Goal: Task Accomplishment & Management: Use online tool/utility

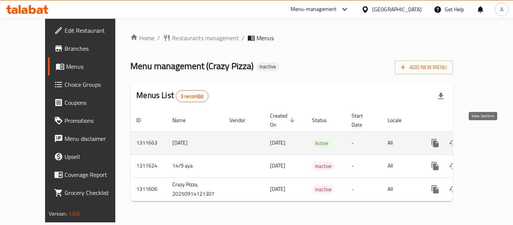
click at [484, 134] on link "enhanced table" at bounding box center [489, 143] width 18 height 18
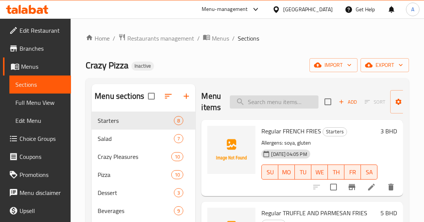
click at [282, 101] on input "search" at bounding box center [274, 101] width 89 height 13
paste input "al pesto"
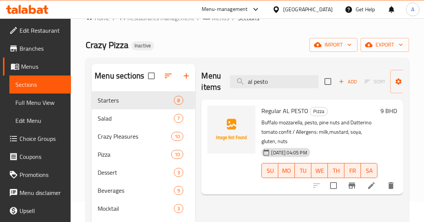
scroll to position [38, 0]
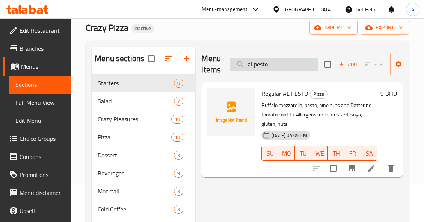
click at [270, 62] on input "al pesto" at bounding box center [274, 64] width 89 height 13
paste input "Avocado Prawns Salad"
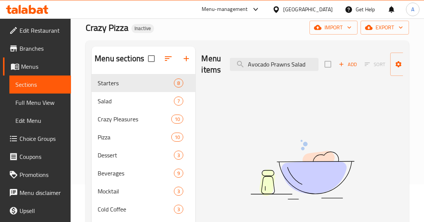
click at [290, 128] on img at bounding box center [302, 170] width 188 height 100
click at [288, 65] on input "Avocado Prawns Salad" at bounding box center [274, 64] width 89 height 13
paste input "al pesto"
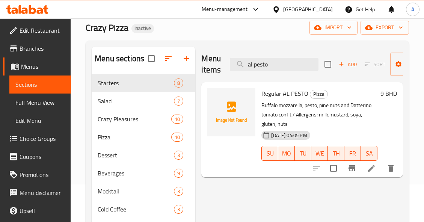
drag, startPoint x: 253, startPoint y: 65, endPoint x: 229, endPoint y: 66, distance: 24.1
click at [229, 66] on div "Menu items al pesto Add Sort Manage items" at bounding box center [302, 65] width 202 height 36
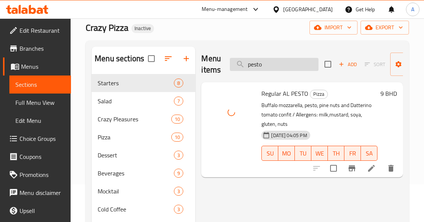
click at [269, 65] on input "pesto" at bounding box center [274, 64] width 89 height 13
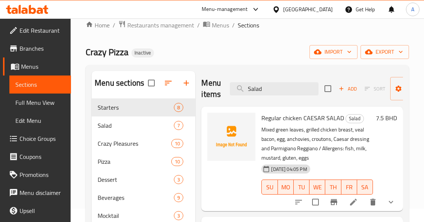
scroll to position [0, 0]
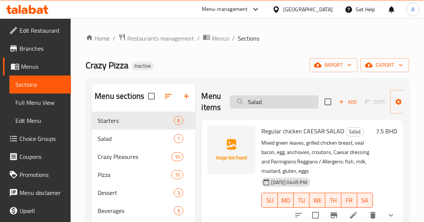
click at [273, 101] on input "Salad" at bounding box center [274, 101] width 89 height 13
paste input "Baked Chicken"
click at [273, 101] on input "Baked Chicken" at bounding box center [274, 101] width 89 height 13
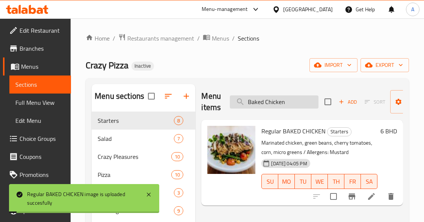
click at [304, 100] on input "Baked Chicken" at bounding box center [274, 101] width 89 height 13
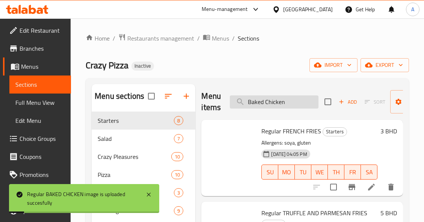
click at [304, 100] on input "Baked Chicken" at bounding box center [274, 101] width 89 height 13
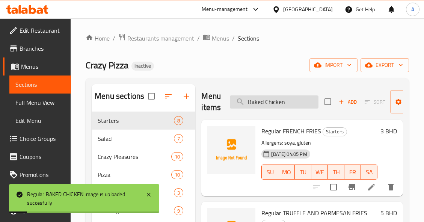
click at [304, 100] on input "Baked Chicken" at bounding box center [274, 101] width 89 height 13
paste input "lueberry Mojito"
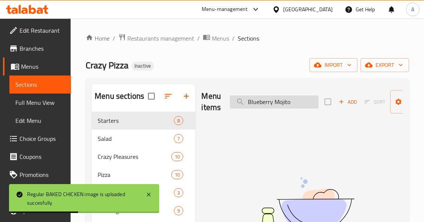
click at [279, 103] on input "Blueberry Mojito" at bounding box center [274, 101] width 89 height 13
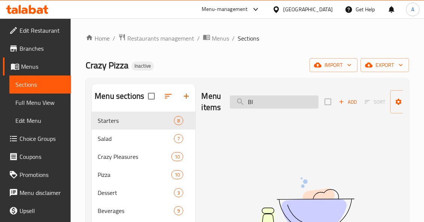
type input "B"
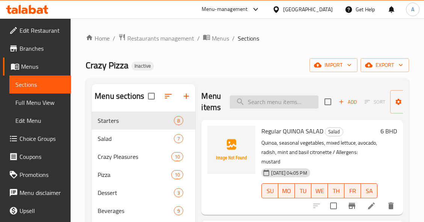
paste input "Blueberry Mojito"
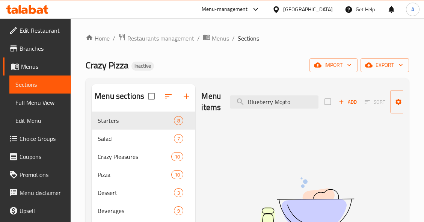
drag, startPoint x: 275, startPoint y: 103, endPoint x: 213, endPoint y: 109, distance: 62.6
click at [213, 109] on div "Menu items Blueberry Mojito Add Sort Manage items" at bounding box center [302, 102] width 202 height 36
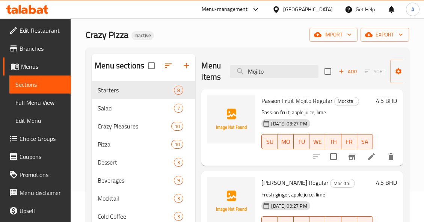
scroll to position [30, 0]
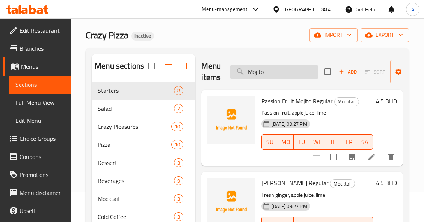
click at [273, 71] on input "Mojito" at bounding box center [274, 71] width 89 height 13
paste input "Burrata Salad"
click at [273, 71] on input "Mojito" at bounding box center [274, 71] width 89 height 13
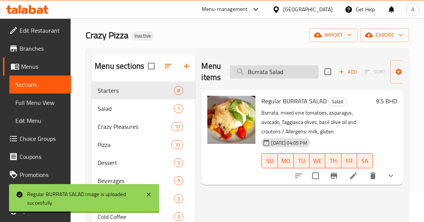
click at [300, 71] on input "Burrata Salad" at bounding box center [274, 71] width 89 height 13
paste input "[PERSON_NAME]"
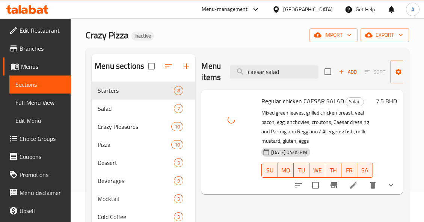
click at [322, 101] on span "Regular chicken CAESAR SALAD" at bounding box center [302, 100] width 83 height 11
click at [317, 101] on span "Regular chicken CAESAR SALAD" at bounding box center [302, 100] width 83 height 11
copy span "CAESAR"
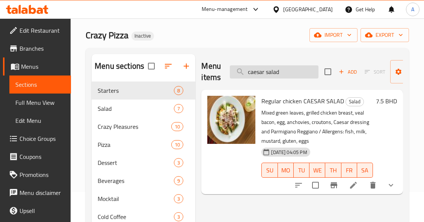
click at [282, 71] on input "caesar salad" at bounding box center [274, 71] width 89 height 13
click at [282, 72] on input "caesar salad" at bounding box center [274, 71] width 89 height 13
paste input "Classic Margarita"
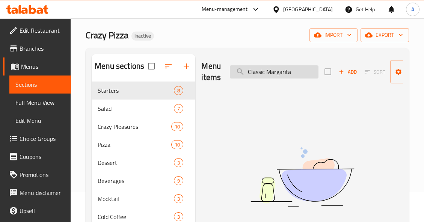
click at [261, 71] on input "Classic Margarita" at bounding box center [274, 71] width 89 height 13
click at [284, 73] on input "Margarita" at bounding box center [274, 71] width 89 height 13
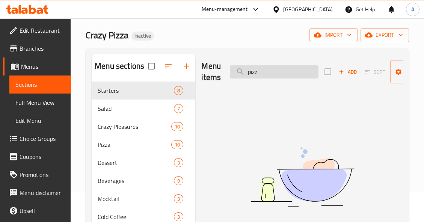
type input "pizza"
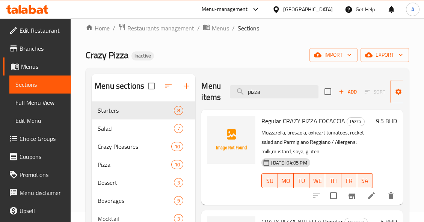
scroll to position [0, 0]
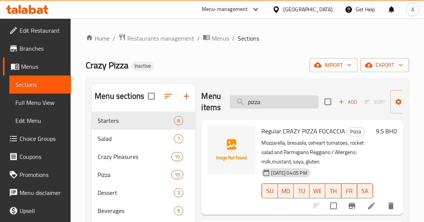
click at [278, 106] on input "pizza" at bounding box center [274, 101] width 89 height 13
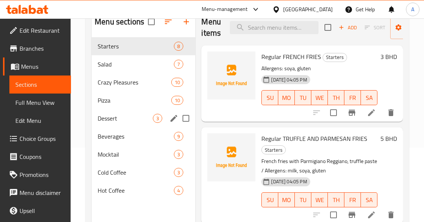
scroll to position [75, 0]
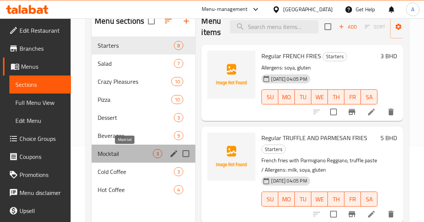
click at [130, 155] on span "Mocktail" at bounding box center [125, 153] width 55 height 9
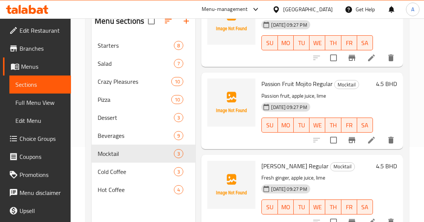
scroll to position [60, 0]
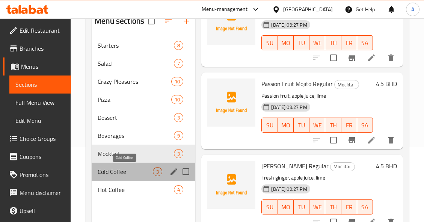
click at [111, 171] on span "Cold Coffee" at bounding box center [125, 171] width 55 height 9
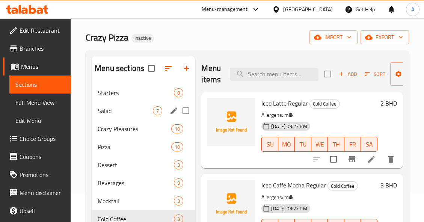
scroll to position [105, 0]
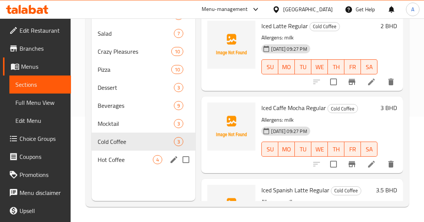
click at [121, 164] on div "Hot Coffee 4" at bounding box center [144, 160] width 104 height 18
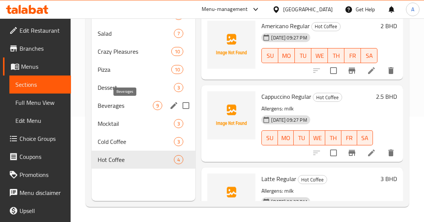
click at [131, 107] on span "Beverages" at bounding box center [125, 105] width 55 height 9
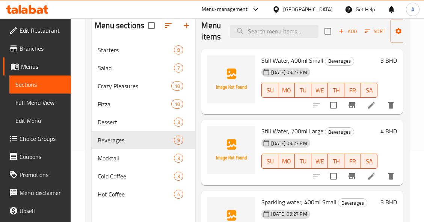
scroll to position [75, 0]
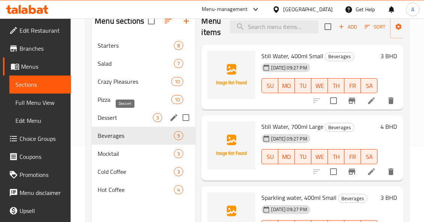
click at [110, 120] on span "Dessert" at bounding box center [125, 117] width 55 height 9
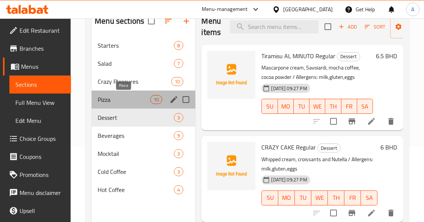
click at [129, 102] on span "Pizza" at bounding box center [124, 99] width 53 height 9
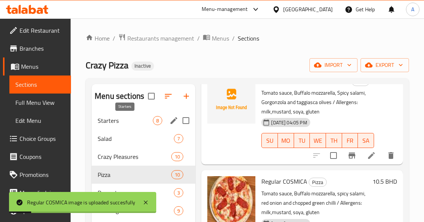
click at [130, 119] on span "Starters" at bounding box center [125, 120] width 55 height 9
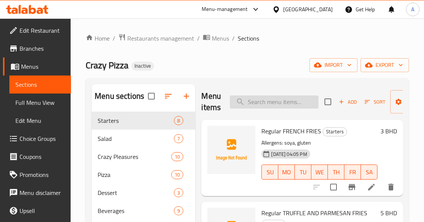
click at [296, 98] on input "search" at bounding box center [274, 101] width 89 height 13
paste input "Coke Light"
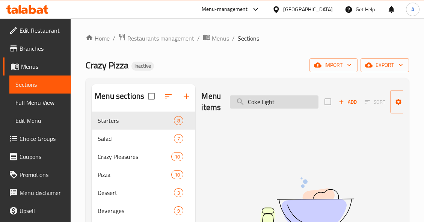
click at [264, 104] on input "Coke Light" at bounding box center [274, 101] width 89 height 13
click at [264, 106] on input "Coke Light" at bounding box center [274, 101] width 89 height 13
click at [286, 104] on input "Coke" at bounding box center [274, 101] width 89 height 13
paste input "Zero"
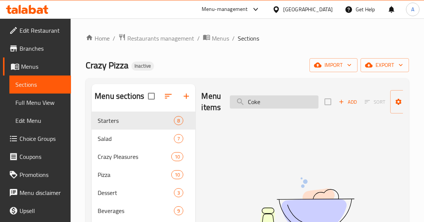
click at [286, 104] on input "Coke" at bounding box center [274, 101] width 89 height 13
click at [264, 100] on input "Coke Zero" at bounding box center [274, 101] width 89 height 13
click at [279, 104] on input "Coke" at bounding box center [274, 101] width 89 height 13
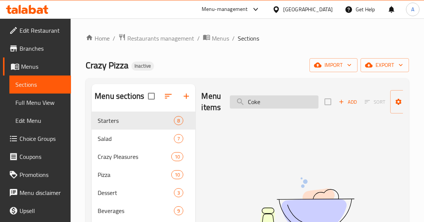
click at [279, 104] on input "Coke" at bounding box center [274, 101] width 89 height 13
paste input "smica"
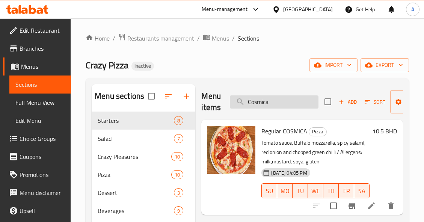
click at [290, 100] on input "Cosmica" at bounding box center [274, 101] width 89 height 13
paste input "razy Cake"
click at [290, 100] on input "Crazy Cake" at bounding box center [274, 101] width 89 height 13
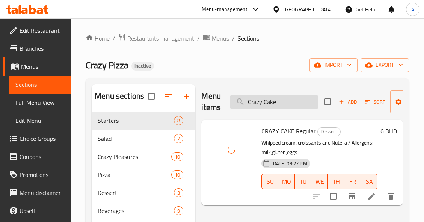
click at [292, 100] on input "Crazy Cake" at bounding box center [274, 101] width 89 height 13
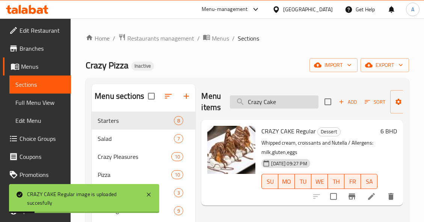
paste input "crazy chicken milanes"
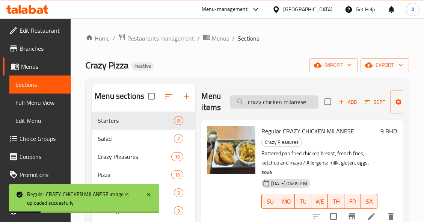
click at [301, 103] on input "crazy chicken milanese" at bounding box center [274, 101] width 89 height 13
paste input "Crazy Chicken"
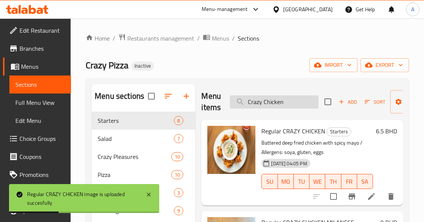
click at [288, 105] on input "Crazy Chicken" at bounding box center [274, 101] width 89 height 13
paste input "Pizza Focaccia"
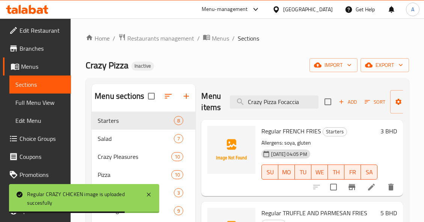
type input "Crazy Pizza Focaccia"
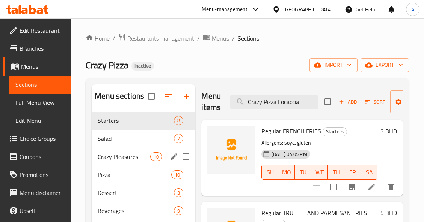
click at [139, 143] on div "Salad 7" at bounding box center [144, 139] width 104 height 18
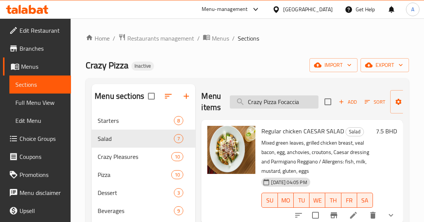
click at [306, 99] on input "Crazy Pizza Focaccia" at bounding box center [274, 101] width 89 height 13
click at [295, 102] on input "Crazy Pizza Focaccia" at bounding box center [274, 101] width 89 height 13
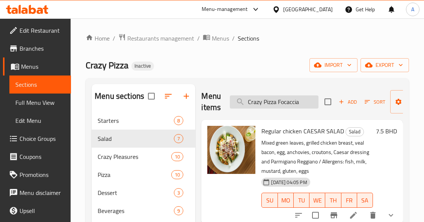
click at [295, 102] on input "Crazy Pizza Focaccia" at bounding box center [274, 101] width 89 height 13
click at [143, 125] on div "Starters 8" at bounding box center [144, 121] width 104 height 18
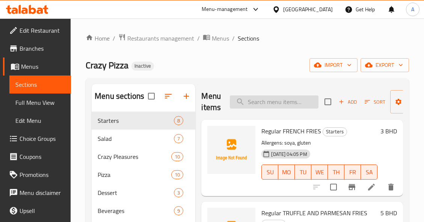
click at [284, 103] on input "search" at bounding box center [274, 101] width 89 height 13
paste input "Crazy Pizza Focaccia"
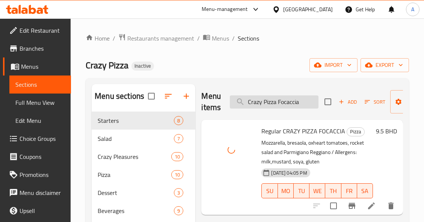
click at [299, 101] on input "Crazy Pizza Focaccia" at bounding box center [274, 101] width 89 height 13
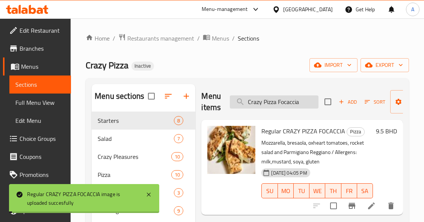
click at [299, 101] on input "Crazy Pizza Focaccia" at bounding box center [274, 101] width 89 height 13
paste input "Nutell"
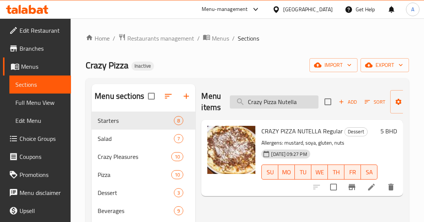
click at [272, 108] on input "Crazy Pizza Nutella" at bounding box center [274, 101] width 89 height 13
paste input "crazy lasagn"
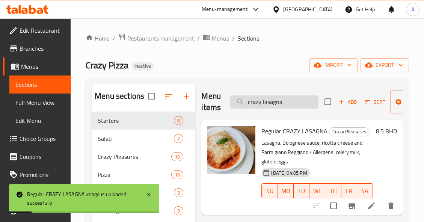
click at [293, 101] on input "crazy lasagna" at bounding box center [274, 101] width 89 height 13
paste input "Crazy Shirmps"
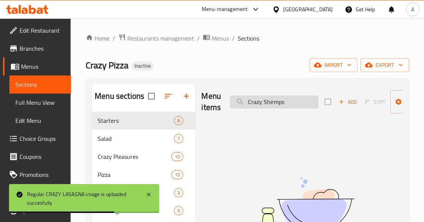
click at [279, 104] on input "Crazy Shirmps" at bounding box center [274, 101] width 89 height 13
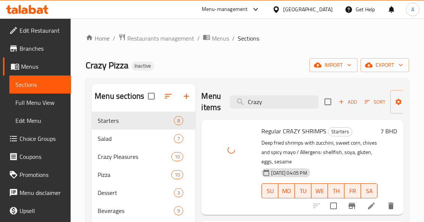
drag, startPoint x: 287, startPoint y: 62, endPoint x: 299, endPoint y: 47, distance: 19.0
click at [287, 61] on div "Crazy Pizza Inactive import export" at bounding box center [247, 65] width 323 height 14
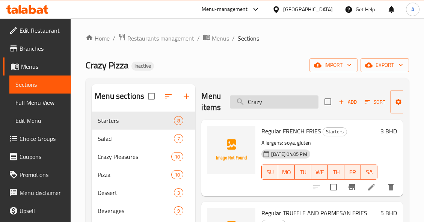
click at [287, 103] on input "Crazy" at bounding box center [274, 101] width 89 height 13
paste input "Eira Sparkling Water 400 ml"
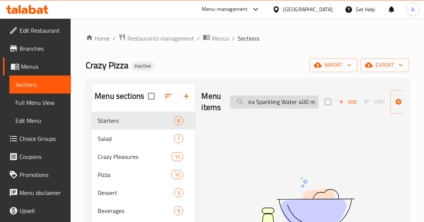
click at [301, 102] on input "Eira Sparkling Water 400 ml" at bounding box center [274, 101] width 89 height 13
click at [257, 107] on input "Eira Sparkling Water 400 ml" at bounding box center [274, 101] width 89 height 13
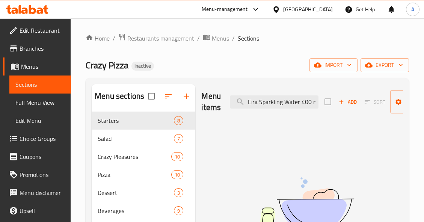
drag, startPoint x: 257, startPoint y: 101, endPoint x: 218, endPoint y: 104, distance: 38.8
click at [218, 104] on div "Menu items Eira Sparkling Water 400 ml Add Sort Manage items" at bounding box center [302, 102] width 202 height 36
drag, startPoint x: 287, startPoint y: 100, endPoint x: 317, endPoint y: 102, distance: 30.1
click at [317, 102] on input "Sparkling Water 400 ml" at bounding box center [274, 101] width 89 height 13
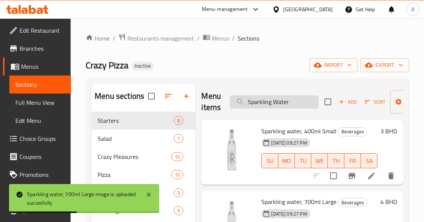
click at [298, 100] on input "Sparkling Water" at bounding box center [274, 101] width 89 height 13
paste input "Fanta Orange"
click at [298, 100] on input "Sparkling Water" at bounding box center [274, 101] width 89 height 13
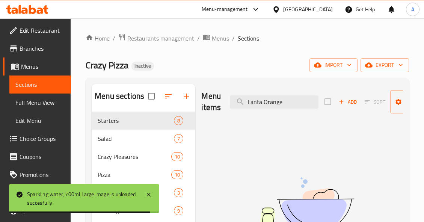
drag, startPoint x: 264, startPoint y: 101, endPoint x: 221, endPoint y: 109, distance: 44.3
click at [221, 109] on div "Menu items Fanta Orange Add Sort Manage items" at bounding box center [302, 102] width 202 height 36
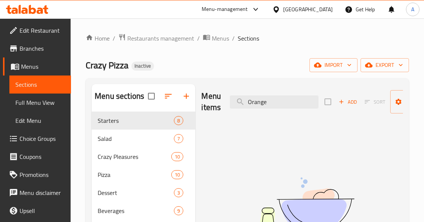
click at [287, 94] on div "Menu items Orange Add Sort Manage items" at bounding box center [302, 102] width 202 height 36
click at [287, 100] on input "Orange" at bounding box center [274, 101] width 89 height 13
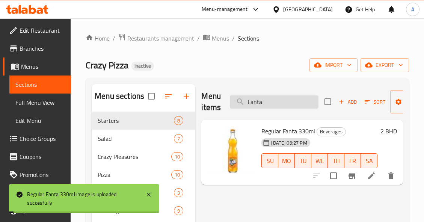
click at [278, 100] on input "Fanta" at bounding box center [274, 101] width 89 height 13
paste input "fettucine alfredo"
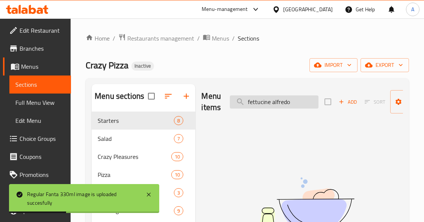
click at [282, 101] on input "fettucine alfredo" at bounding box center [274, 101] width 89 height 13
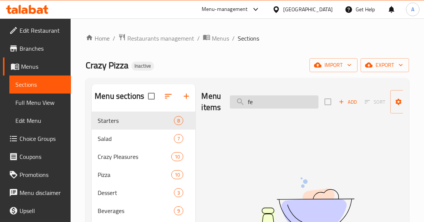
type input "f"
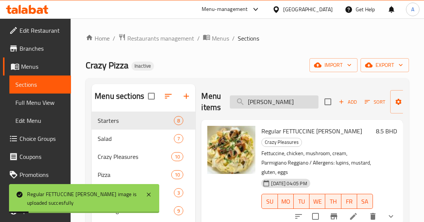
click at [271, 106] on input "[PERSON_NAME]" at bounding box center [274, 101] width 89 height 13
paste input "Formaggi"
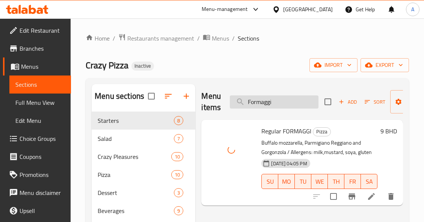
click at [296, 101] on input "Formaggi" at bounding box center [274, 101] width 89 height 13
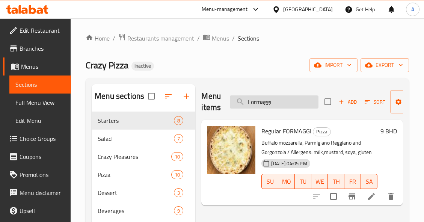
paste input "rench Fries"
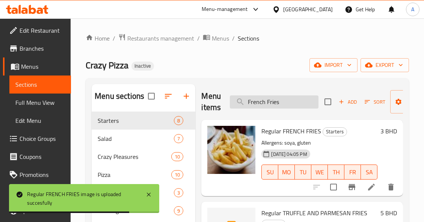
click at [296, 102] on input "French Fries" at bounding box center [274, 101] width 89 height 13
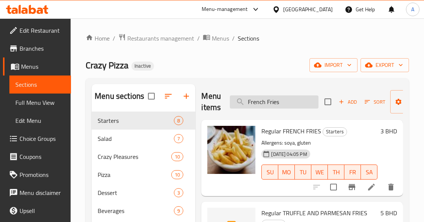
paste input "ied Squid & [PERSON_NAME]"
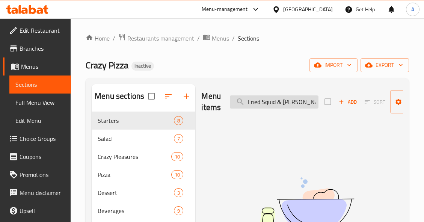
click at [297, 105] on input "Fried Squid & [PERSON_NAME]" at bounding box center [274, 101] width 89 height 13
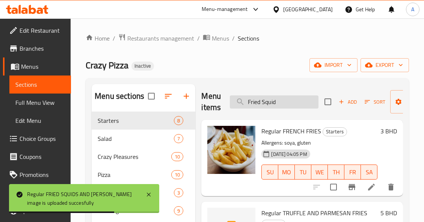
click at [290, 98] on input "Fried Squid" at bounding box center [274, 101] width 89 height 13
paste input "gnochchi sorrentina"
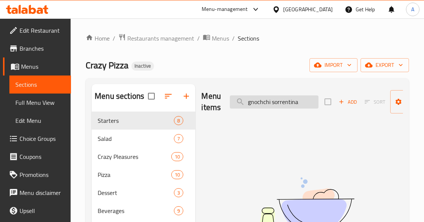
click at [287, 103] on input "gnochchi sorrentina" at bounding box center [274, 101] width 89 height 13
type input "g"
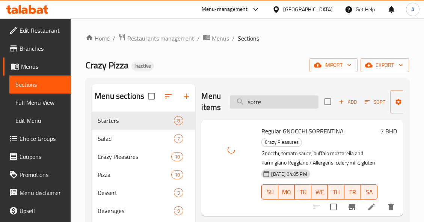
click at [273, 104] on input "sorre" at bounding box center [274, 101] width 89 height 13
paste input "[PERSON_NAME]"
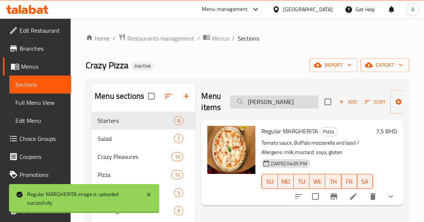
click at [286, 98] on input "[PERSON_NAME]" at bounding box center [274, 101] width 89 height 13
paste input "Parmigian"
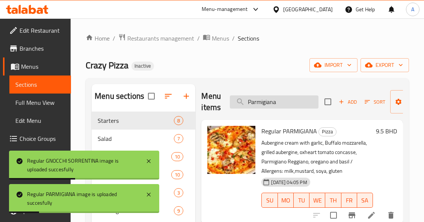
click at [310, 99] on input "Parmigiana" at bounding box center [274, 101] width 89 height 13
paste input "ssion Fruit Mojito"
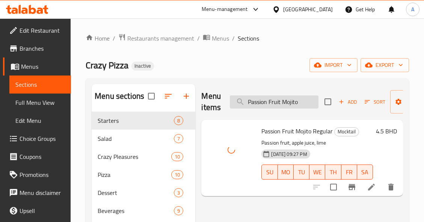
click at [303, 103] on input "Passion Fruit Mojito" at bounding box center [274, 101] width 89 height 13
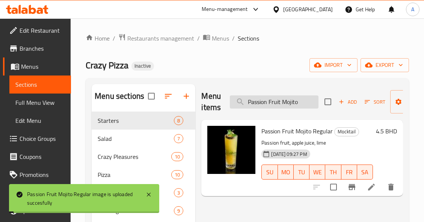
click at [303, 103] on input "Passion Fruit Mojito" at bounding box center [274, 101] width 89 height 13
paste input "pennete arrabiata"
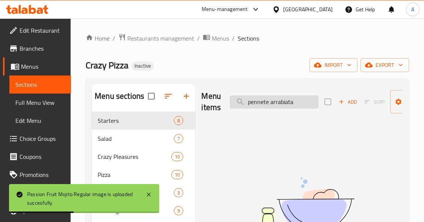
click at [276, 103] on input "pennete arrabiata" at bounding box center [274, 101] width 89 height 13
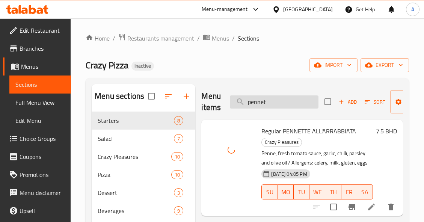
click at [288, 101] on input "pennet" at bounding box center [274, 101] width 89 height 13
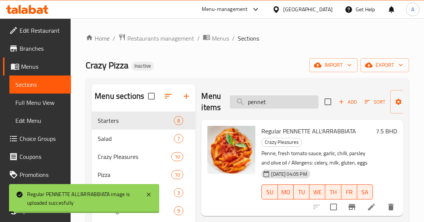
click at [288, 101] on input "pennet" at bounding box center [274, 101] width 89 height 13
paste input "Polpette Della Nonna"
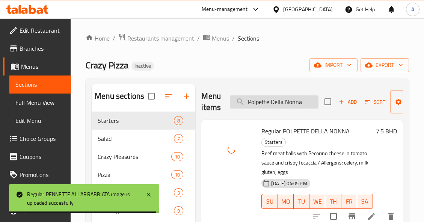
click at [294, 100] on input "Polpette Della Nonna" at bounding box center [274, 101] width 89 height 13
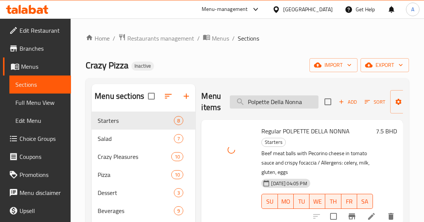
click at [294, 100] on input "Polpette Della Nonna" at bounding box center [274, 101] width 89 height 13
paste input "megrenate Margarit"
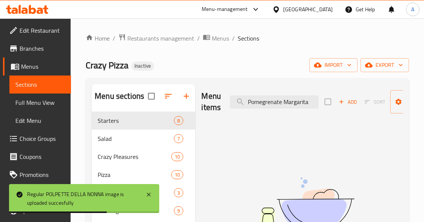
drag, startPoint x: 284, startPoint y: 102, endPoint x: 331, endPoint y: 105, distance: 47.4
click at [331, 105] on div "Menu items Pomegrenate Margarita Add Sort Manage items" at bounding box center [302, 102] width 202 height 36
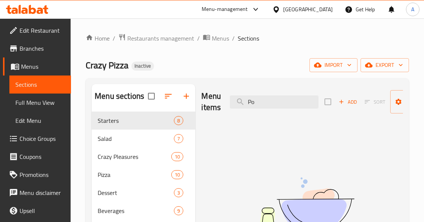
type input "P"
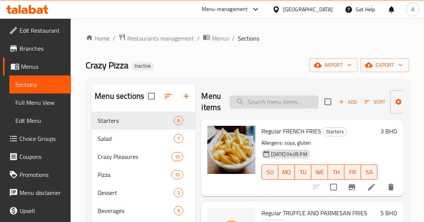
click at [294, 101] on input "search" at bounding box center [274, 101] width 89 height 13
paste input "Quinoa Salad"
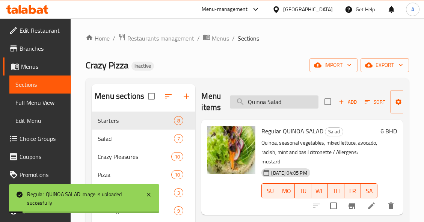
click at [291, 101] on input "Quinoa Salad" at bounding box center [274, 101] width 89 height 13
paste input "ravioli"
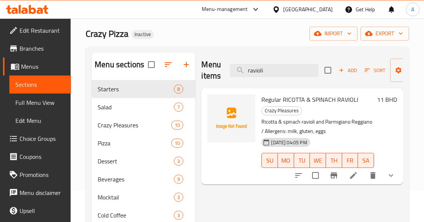
scroll to position [30, 0]
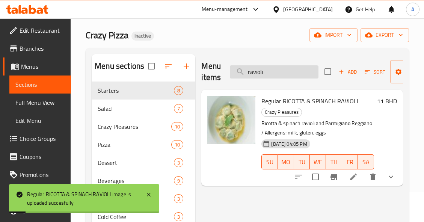
click at [296, 72] on input "ravioli" at bounding box center [274, 71] width 89 height 13
paste input "Regina"
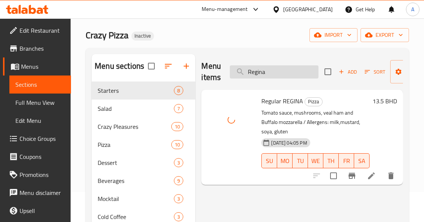
click at [285, 72] on input "Regina" at bounding box center [274, 71] width 89 height 13
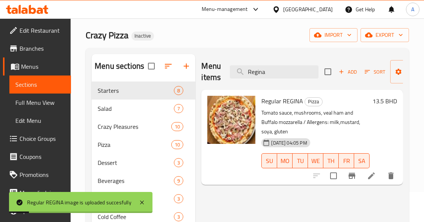
paste input "risotto porcini"
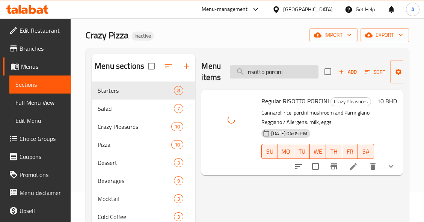
click at [292, 69] on input "risotto porcini" at bounding box center [274, 71] width 89 height 13
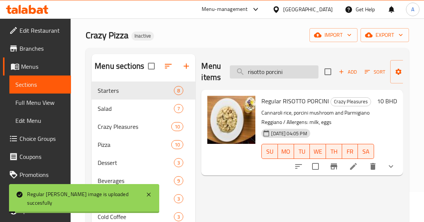
click at [292, 69] on input "risotto porcini" at bounding box center [274, 71] width 89 height 13
paste input "truffle"
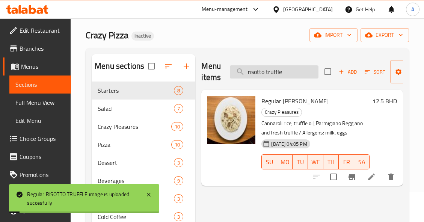
click at [301, 74] on input "risotto truffle" at bounding box center [274, 71] width 89 height 13
paste input "Rocket Leaves Salad"
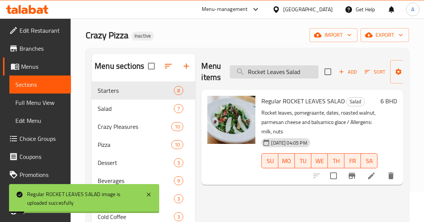
click at [303, 69] on input "Rocket Leaves Salad" at bounding box center [274, 71] width 89 height 13
paste input "ustica"
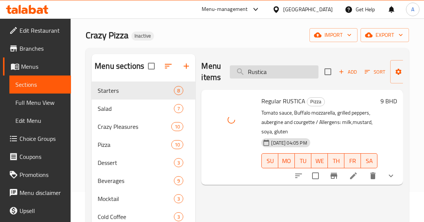
click at [288, 71] on input "Rustica" at bounding box center [274, 71] width 89 height 13
paste input "Saffron Arancini"
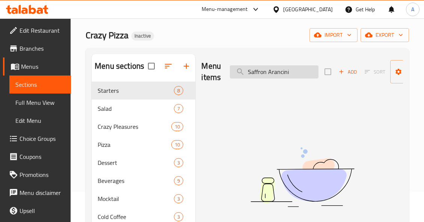
click at [285, 74] on input "Saffron Arancini" at bounding box center [274, 71] width 89 height 13
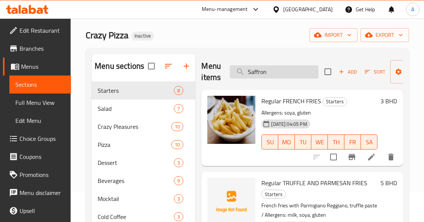
click at [292, 72] on input "Saffron" at bounding box center [274, 71] width 89 height 13
paste input "[PERSON_NAME]"
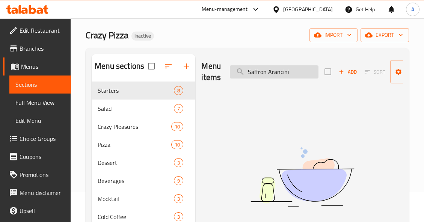
click at [281, 72] on input "Saffron Arancini" at bounding box center [274, 71] width 89 height 13
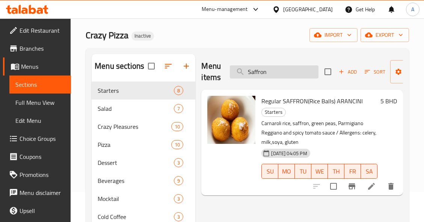
click at [285, 67] on input "Saffron" at bounding box center [274, 71] width 89 height 13
paste input "lame & Gorgonzola"
click at [285, 67] on input "Salame & Gorgonzola" at bounding box center [274, 71] width 89 height 13
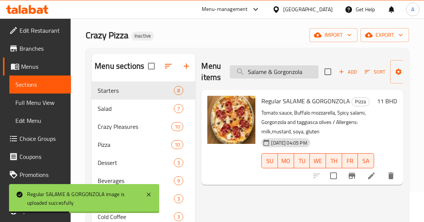
click at [299, 74] on input "Salame & Gorgonzola" at bounding box center [274, 71] width 89 height 13
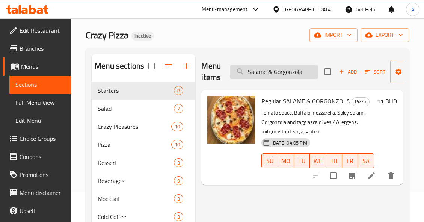
paste input "spaghetti pomodoro"
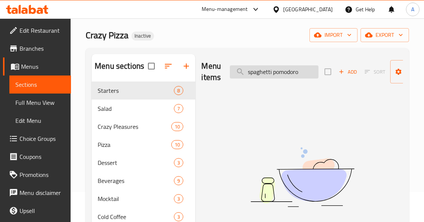
click at [292, 75] on input "spaghetti pomodoro" at bounding box center [274, 71] width 89 height 13
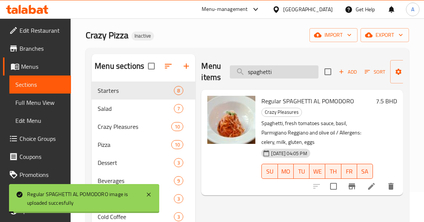
click at [286, 74] on input "spaghetti" at bounding box center [274, 71] width 89 height 13
paste input "Spinach Salad"
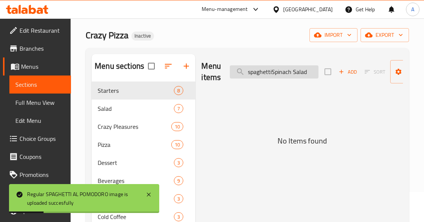
click at [287, 75] on input "spaghettiSpinach Salad" at bounding box center [274, 71] width 89 height 13
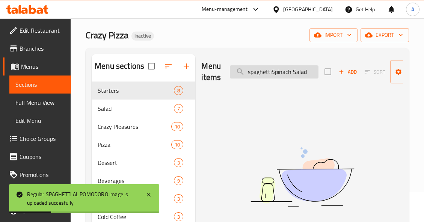
click at [287, 75] on input "spaghettiSpinach Salad" at bounding box center [274, 71] width 89 height 13
paste input "search"
click at [287, 75] on input "Spinach Salad" at bounding box center [274, 71] width 89 height 13
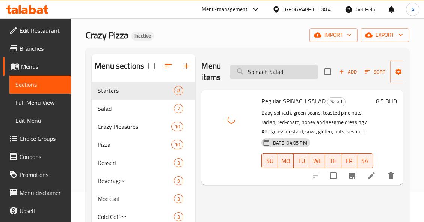
click at [309, 72] on input "Spinach Salad" at bounding box center [274, 71] width 89 height 13
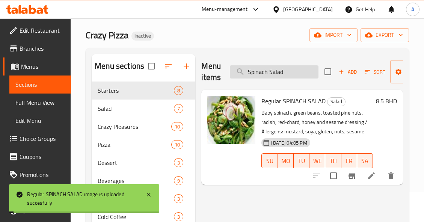
click at [309, 72] on input "Spinach Salad" at bounding box center [274, 71] width 89 height 13
paste input "rite"
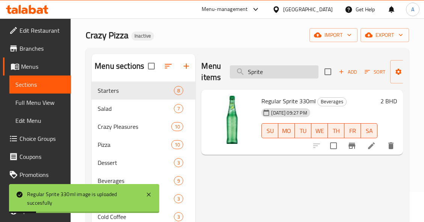
click at [287, 76] on input "Sprite" at bounding box center [274, 71] width 89 height 13
paste input "tagliatelle alla bolognese_"
click at [287, 76] on input "Sprite" at bounding box center [274, 71] width 89 height 13
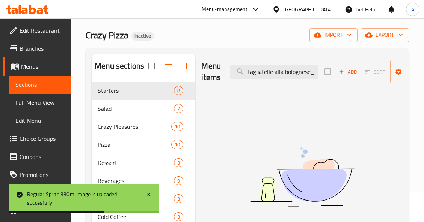
drag, startPoint x: 310, startPoint y: 74, endPoint x: 337, endPoint y: 80, distance: 27.7
click at [332, 78] on div "Menu items tagliatelle alla bolognese_ Add Sort Manage items" at bounding box center [302, 72] width 202 height 36
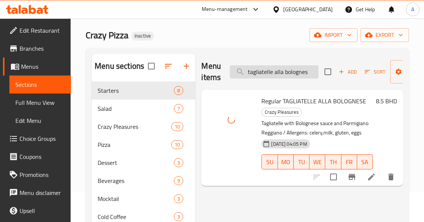
click at [292, 68] on input "tagliatelle alla bolognes" at bounding box center [274, 71] width 89 height 13
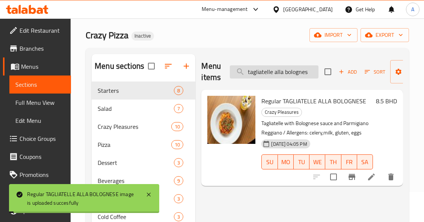
click at [292, 68] on input "tagliatelle alla bolognes" at bounding box center [274, 71] width 89 height 13
paste input "Tartufo"
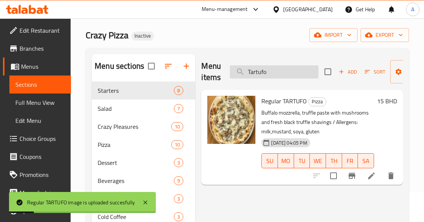
click at [292, 70] on input "Tartufo" at bounding box center [274, 71] width 89 height 13
paste input "iramisu"
click at [292, 70] on input "Tiramisu" at bounding box center [274, 71] width 89 height 13
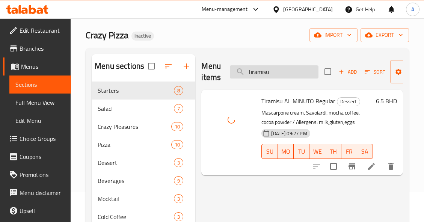
click at [294, 72] on input "Tiramisu" at bounding box center [274, 71] width 89 height 13
paste input "ruffle & Parmesan Fries"
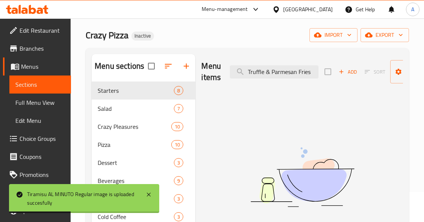
drag, startPoint x: 299, startPoint y: 74, endPoint x: 329, endPoint y: 77, distance: 29.4
click at [329, 77] on div "Menu items Truffle & Parmesan Fries Add Sort Manage items" at bounding box center [302, 72] width 202 height 36
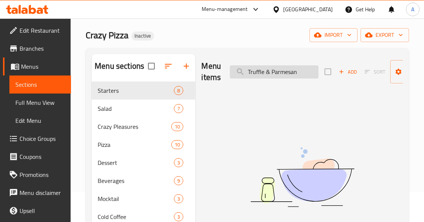
click at [284, 76] on input "Truffle & Parmesan" at bounding box center [274, 71] width 89 height 13
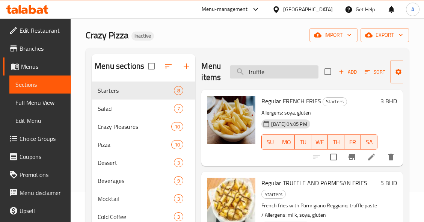
click at [285, 70] on input "Truffle" at bounding box center [274, 71] width 89 height 13
paste input "Ventricina"
type input "Ventricina"
click at [285, 70] on input "Ventricina" at bounding box center [274, 71] width 89 height 13
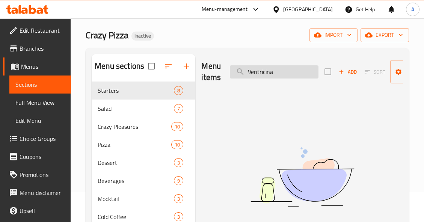
click at [260, 76] on input "Ventricina" at bounding box center [274, 71] width 89 height 13
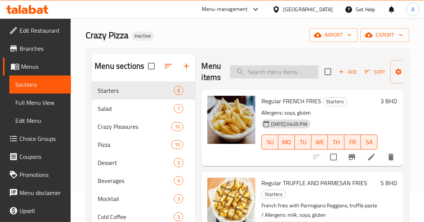
click at [302, 74] on input "search" at bounding box center [274, 71] width 89 height 13
paste input "Ventricina"
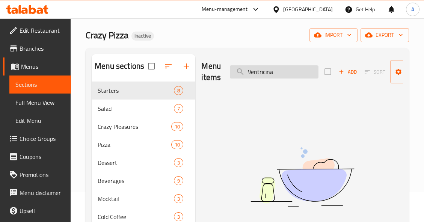
click at [268, 72] on input "Ventricina" at bounding box center [274, 71] width 89 height 13
click at [281, 74] on input "Ventricina" at bounding box center [274, 71] width 89 height 13
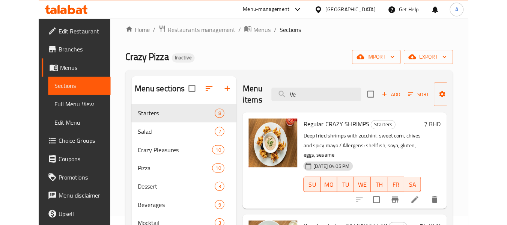
scroll to position [0, 0]
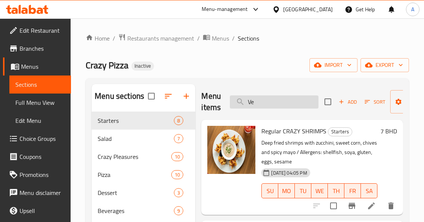
click at [281, 103] on input "Ve" at bounding box center [274, 101] width 89 height 13
paste input "Watermelon Salad"
click at [281, 103] on input "Ve" at bounding box center [274, 101] width 89 height 13
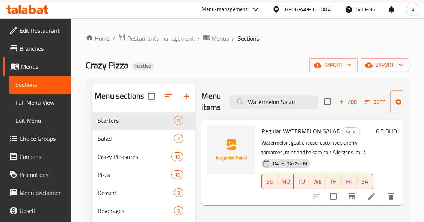
type input "Watermelon Salad"
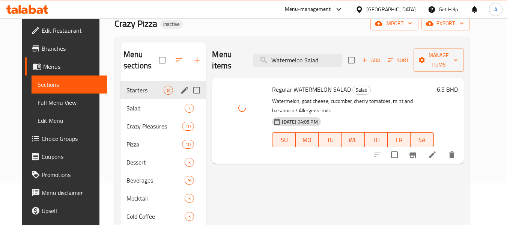
scroll to position [75, 0]
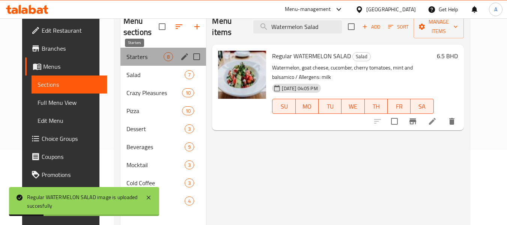
click at [148, 58] on span "Starters" at bounding box center [146, 56] width 38 height 9
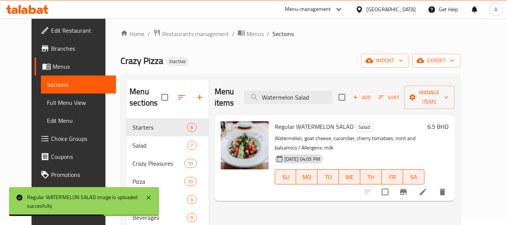
scroll to position [0, 0]
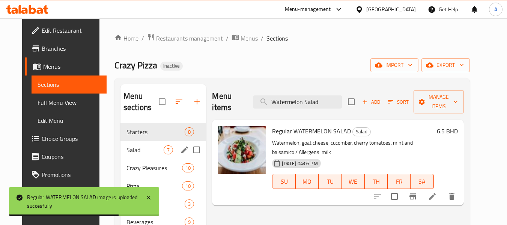
click at [127, 149] on span "Salad" at bounding box center [146, 149] width 38 height 9
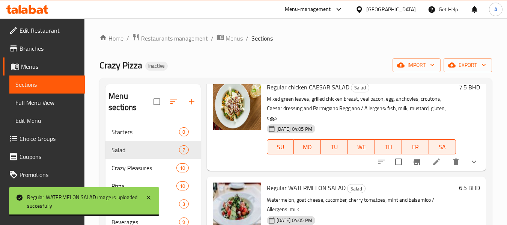
scroll to position [75, 0]
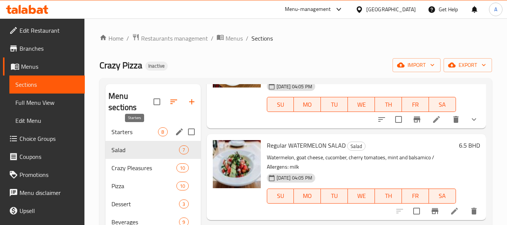
click at [142, 133] on span "Starters" at bounding box center [135, 131] width 47 height 9
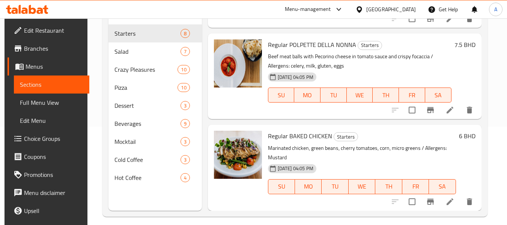
scroll to position [105, 0]
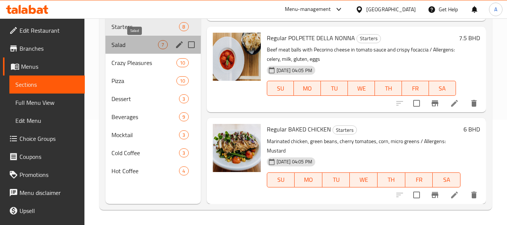
click at [143, 42] on span "Salad" at bounding box center [135, 44] width 47 height 9
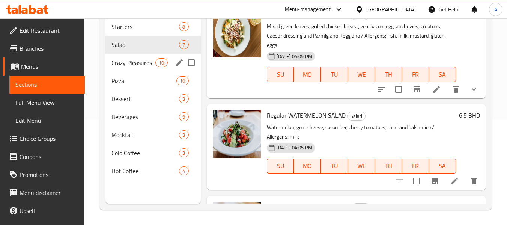
click at [136, 68] on div "Crazy Pleasures 10" at bounding box center [153, 63] width 95 height 18
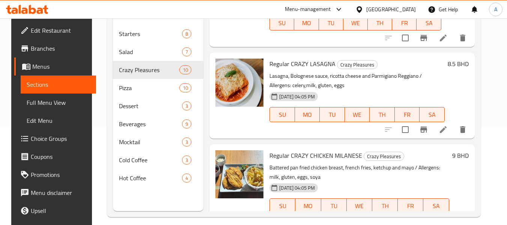
scroll to position [105, 0]
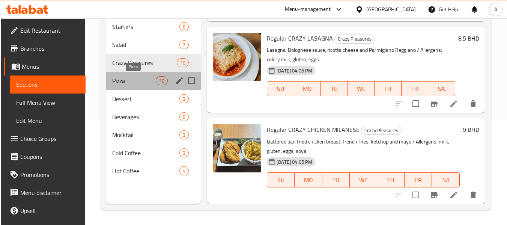
click at [129, 81] on span "Pizza" at bounding box center [134, 80] width 44 height 9
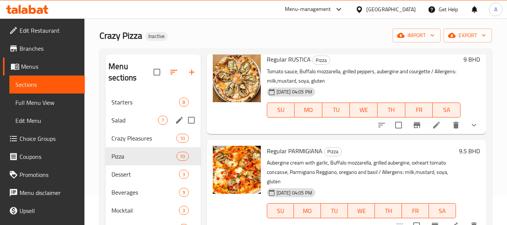
scroll to position [75, 0]
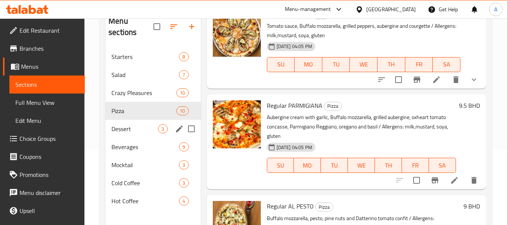
click at [145, 129] on span "Dessert" at bounding box center [135, 128] width 47 height 9
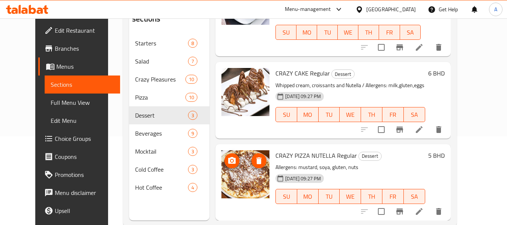
scroll to position [105, 0]
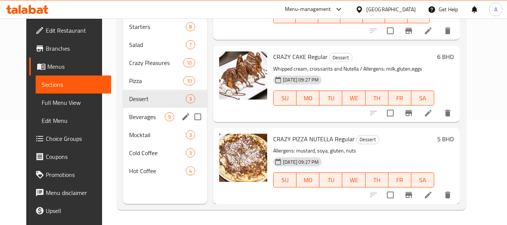
click at [143, 119] on span "Beverages" at bounding box center [147, 116] width 36 height 9
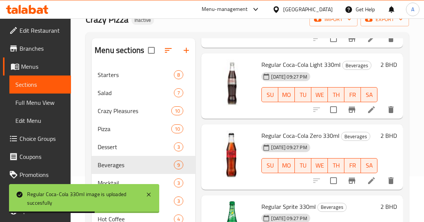
scroll to position [105, 0]
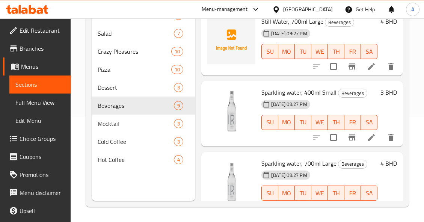
click at [273, 166] on span "Sparkling water, 700ml Large" at bounding box center [298, 163] width 75 height 11
copy span "Sparkling"
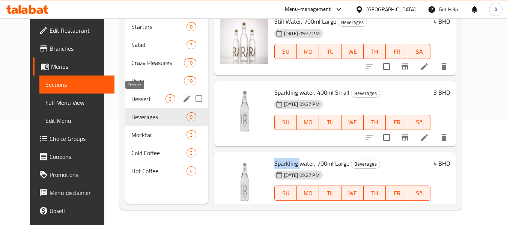
click at [133, 102] on span "Dessert" at bounding box center [148, 98] width 34 height 9
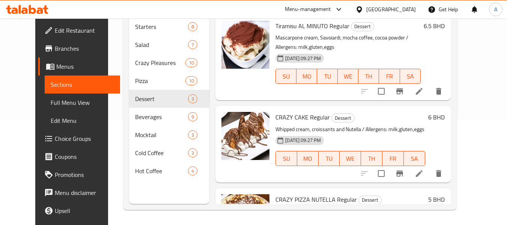
scroll to position [60, 0]
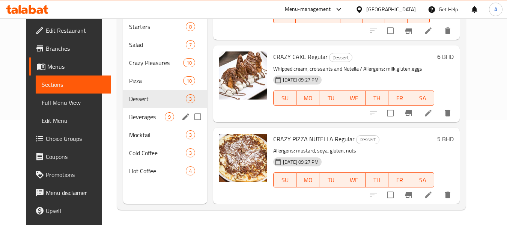
click at [135, 116] on span "Beverages" at bounding box center [147, 116] width 36 height 9
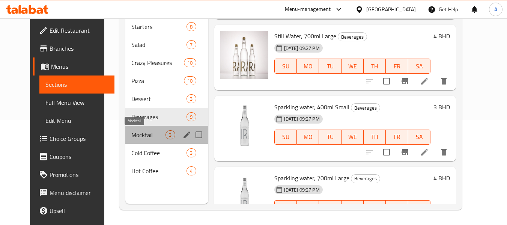
click at [131, 135] on span "Mocktail" at bounding box center [148, 134] width 34 height 9
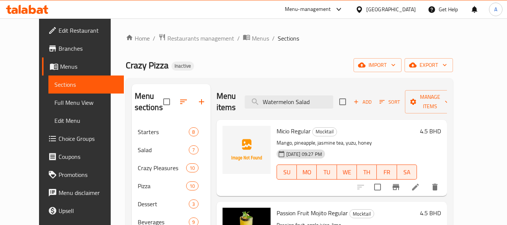
click at [277, 130] on span "Micio Regular" at bounding box center [294, 130] width 34 height 11
copy span "Micio"
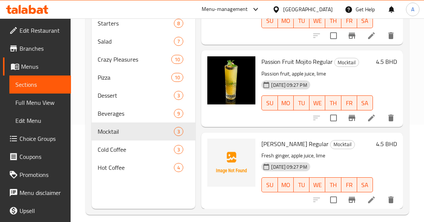
scroll to position [105, 0]
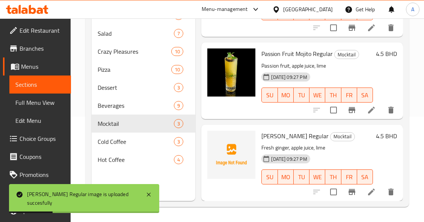
click at [269, 131] on span "[PERSON_NAME] Regular" at bounding box center [294, 135] width 67 height 11
drag, startPoint x: 269, startPoint y: 131, endPoint x: 281, endPoint y: 128, distance: 13.1
click at [281, 130] on span "[PERSON_NAME] Regular" at bounding box center [294, 135] width 67 height 11
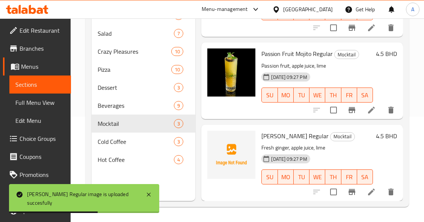
click at [267, 131] on span "[PERSON_NAME] Regular" at bounding box center [294, 135] width 67 height 11
click at [294, 131] on span "[PERSON_NAME] Regular" at bounding box center [294, 135] width 67 height 11
click at [289, 131] on span "[PERSON_NAME] Regular" at bounding box center [294, 135] width 67 height 11
copy span "Mojito"
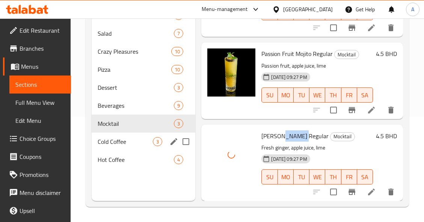
click at [144, 140] on span "Cold Coffee" at bounding box center [125, 141] width 55 height 9
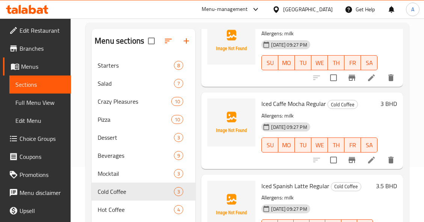
scroll to position [105, 0]
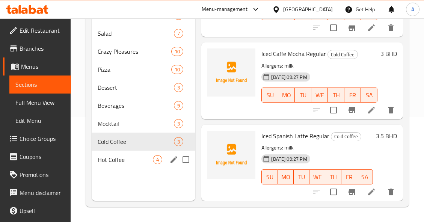
click at [127, 165] on div "Hot Coffee 4" at bounding box center [144, 160] width 104 height 18
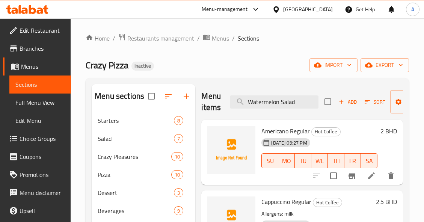
click at [294, 38] on ol "Home / Restaurants management / Menus / Sections" at bounding box center [247, 38] width 323 height 10
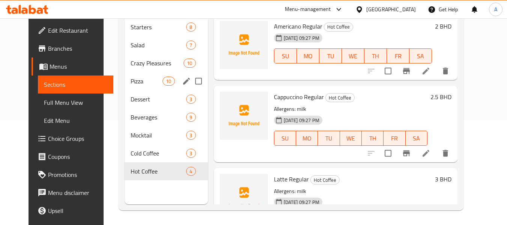
scroll to position [105, 0]
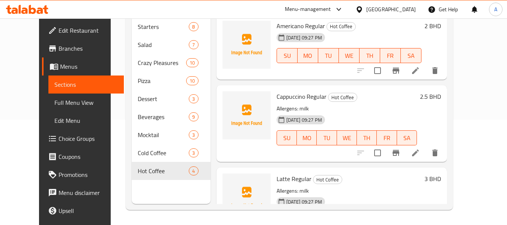
click at [54, 106] on span "Full Menu View" at bounding box center [85, 102] width 63 height 9
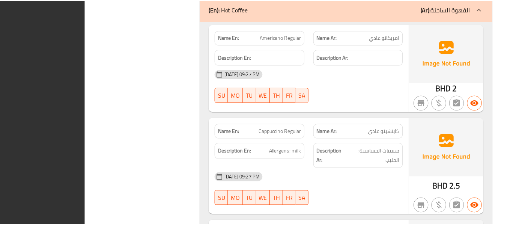
scroll to position [7590, 0]
